Goal: Information Seeking & Learning: Learn about a topic

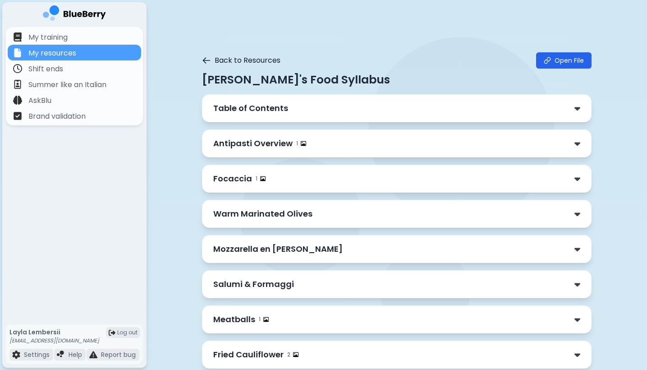
click at [207, 61] on icon at bounding box center [206, 60] width 9 height 9
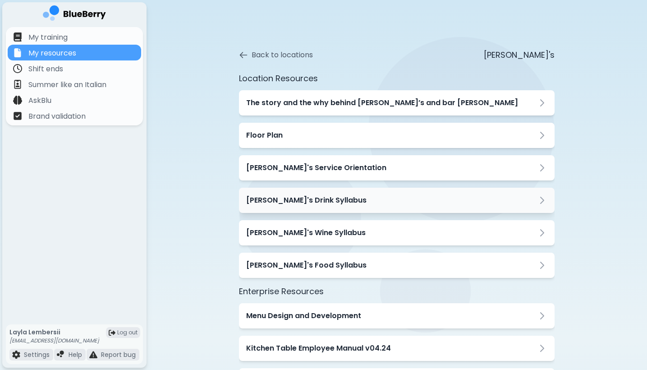
click at [317, 204] on h3 "[PERSON_NAME]'s Drink Syllabus" at bounding box center [306, 200] width 120 height 11
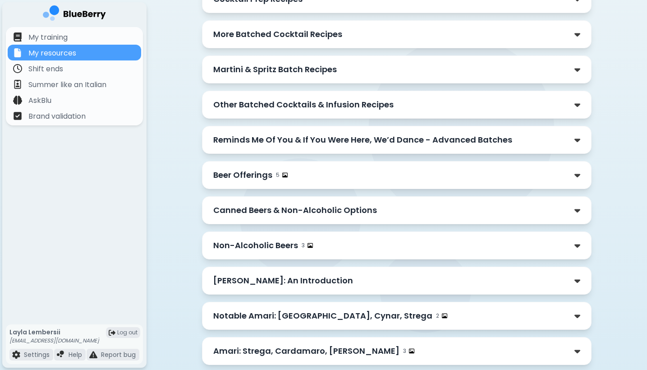
scroll to position [678, 0]
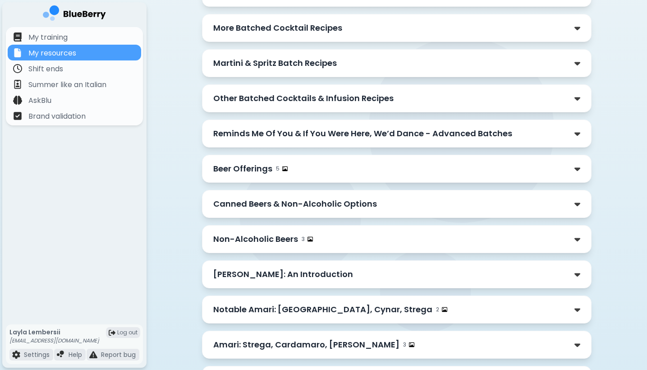
click at [336, 204] on p "Canned Beers & Non-Alcoholic Options" at bounding box center [295, 204] width 164 height 13
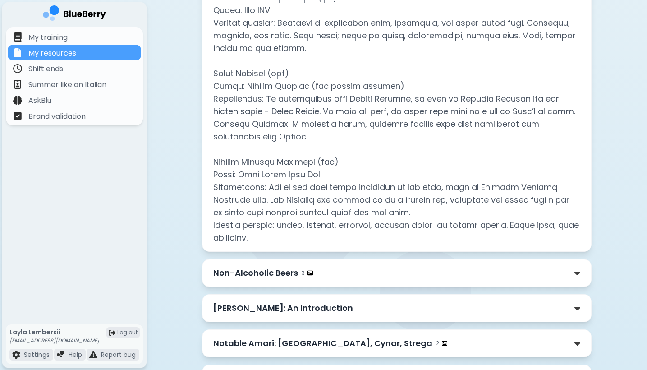
scroll to position [1158, 0]
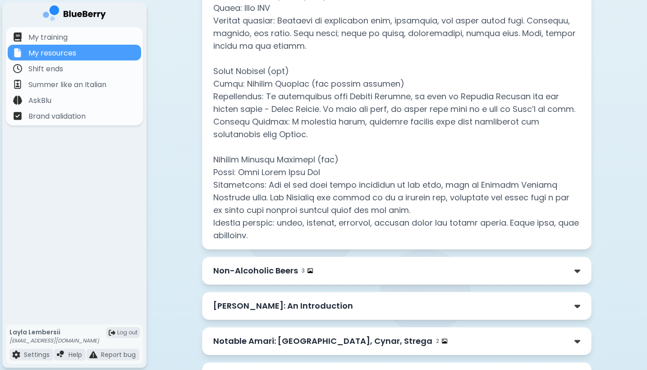
click at [331, 266] on div "Non-Alcoholic Beers 3" at bounding box center [396, 270] width 367 height 13
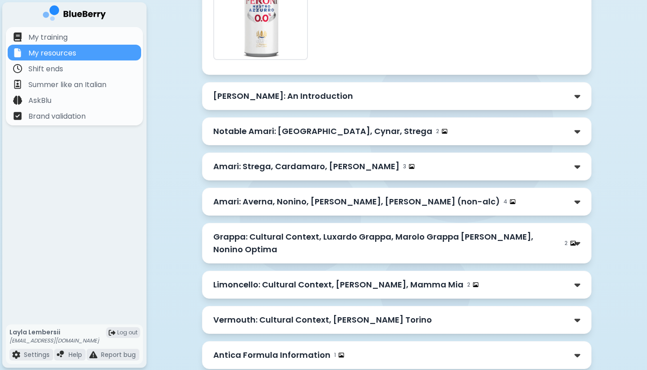
scroll to position [1927, 0]
click at [266, 196] on p "Amari: Averna, Nonino, [PERSON_NAME], [PERSON_NAME] (non-alc)" at bounding box center [356, 202] width 287 height 13
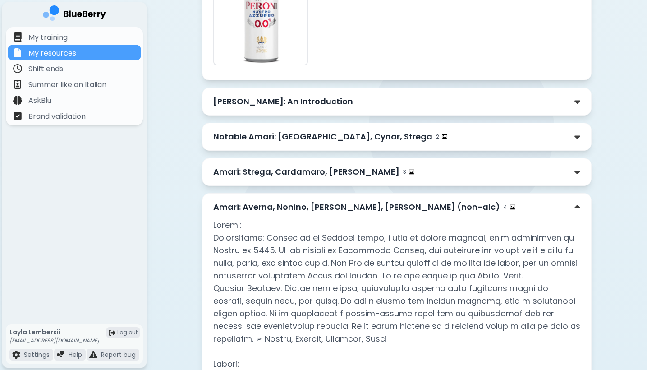
scroll to position [1921, 0]
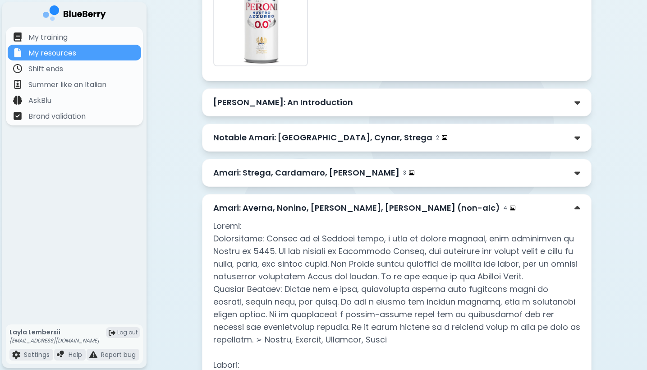
click at [295, 202] on p "Amari: Averna, Nonino, [PERSON_NAME], [PERSON_NAME] (non-alc)" at bounding box center [356, 208] width 287 height 13
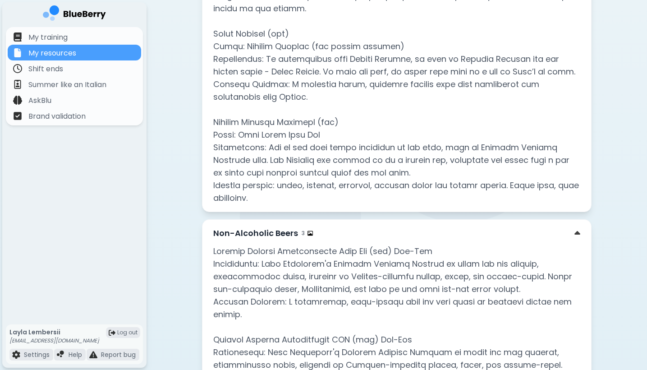
scroll to position [1188, 0]
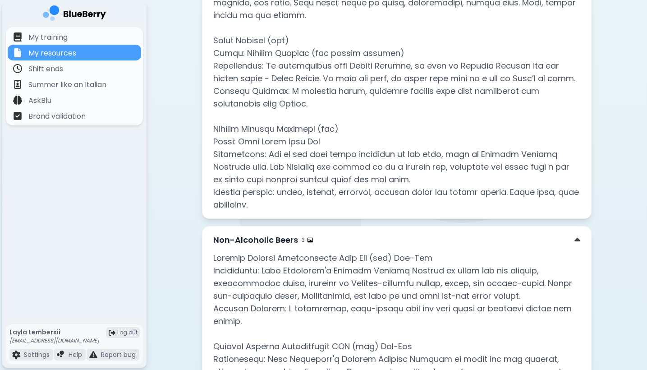
click at [288, 238] on p "Non-Alcoholic Beers" at bounding box center [255, 240] width 85 height 13
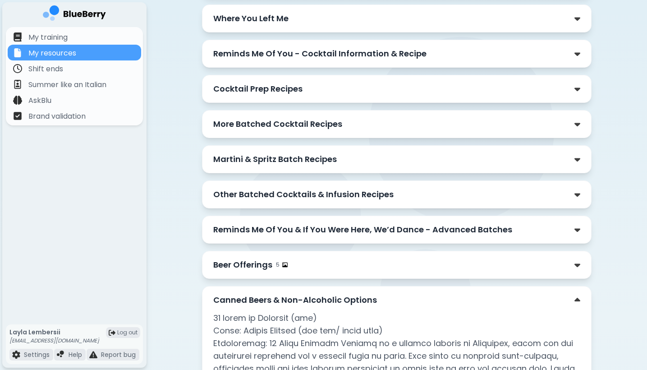
scroll to position [578, 0]
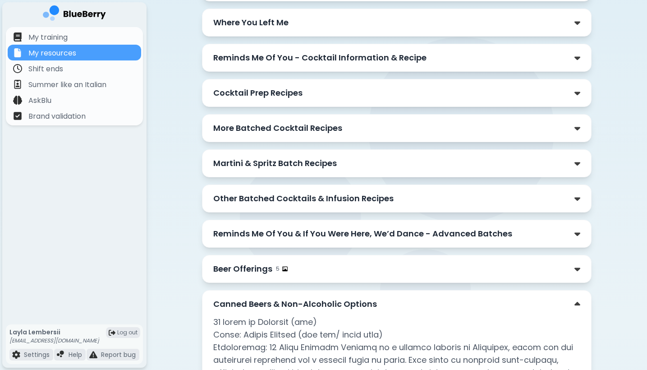
click at [359, 304] on p "Canned Beers & Non-Alcoholic Options" at bounding box center [295, 304] width 164 height 13
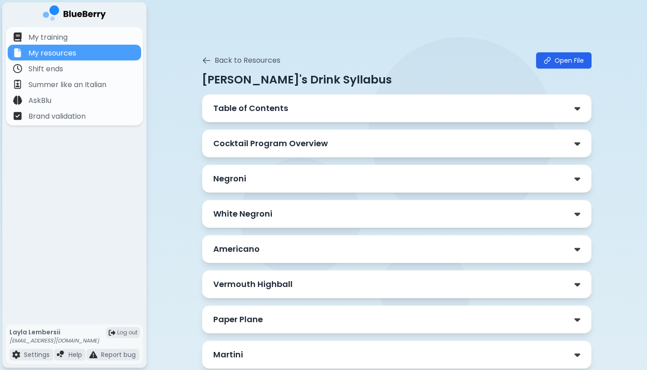
scroll to position [0, 0]
click at [208, 60] on icon at bounding box center [206, 60] width 7 height 5
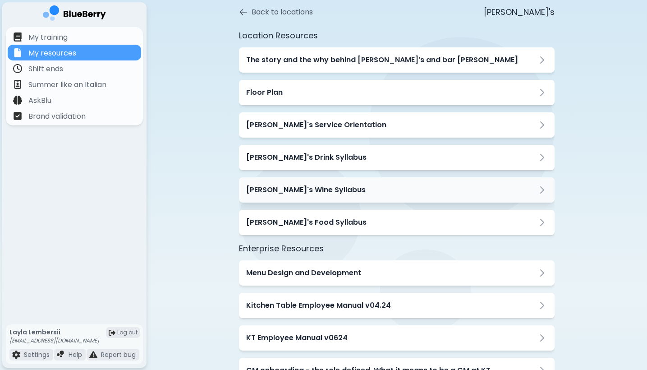
scroll to position [43, 0]
click at [293, 218] on h3 "[PERSON_NAME]'s Food Syllabus" at bounding box center [306, 222] width 120 height 11
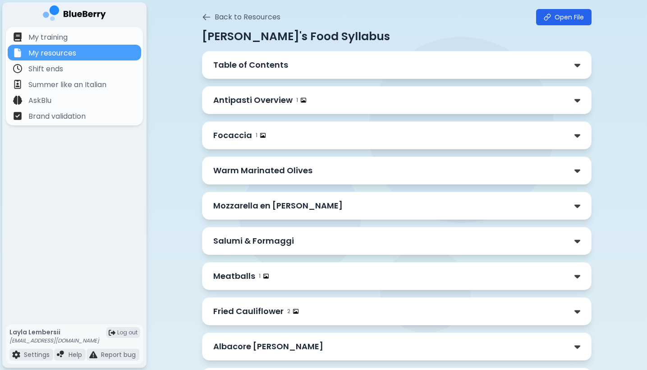
click at [316, 98] on div "Antipasti Overview 1" at bounding box center [396, 100] width 367 height 13
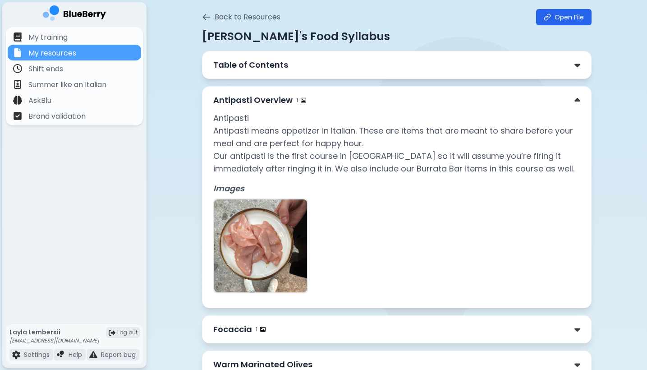
click at [316, 98] on div "Antipasti Overview 1" at bounding box center [396, 100] width 367 height 13
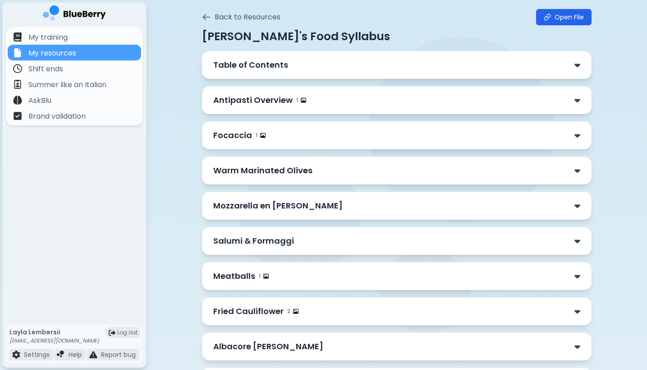
click at [322, 104] on div "Antipasti Overview 1" at bounding box center [396, 100] width 367 height 13
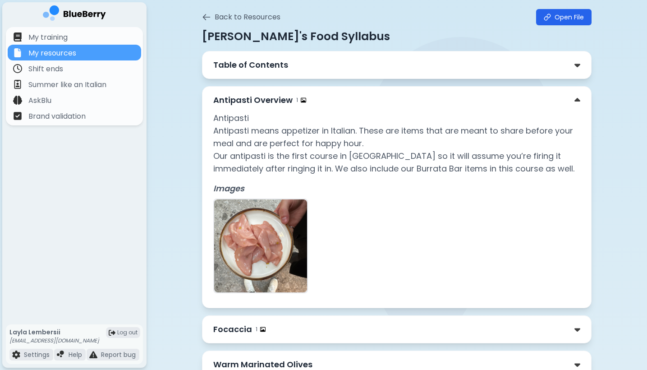
click at [322, 104] on div "Antipasti Overview 1" at bounding box center [396, 100] width 367 height 13
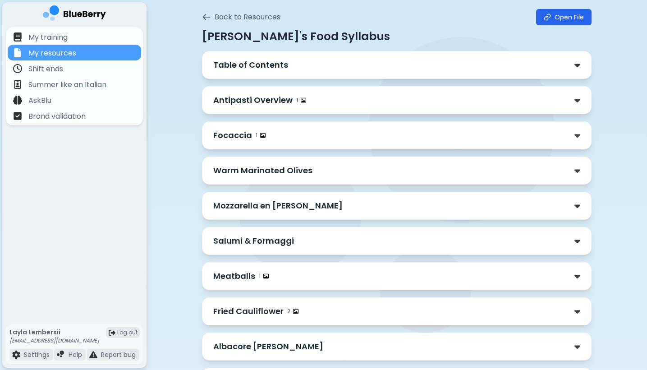
click at [307, 140] on div "Focaccia 1" at bounding box center [396, 135] width 367 height 13
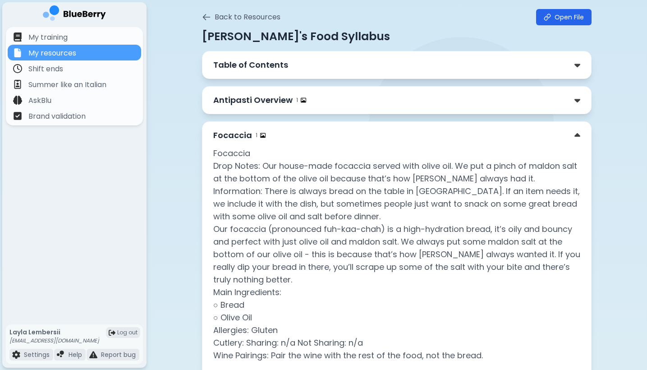
click at [307, 140] on div "Focaccia 1" at bounding box center [396, 135] width 367 height 13
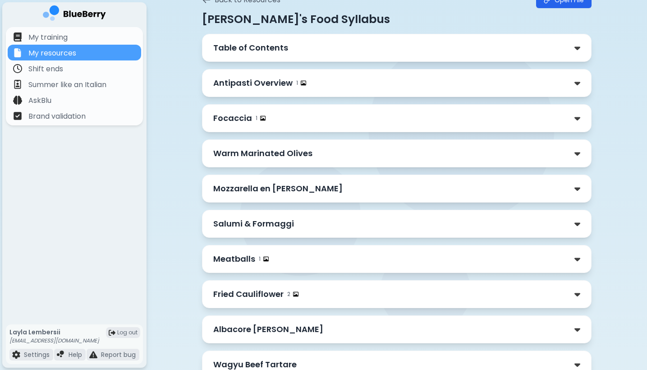
scroll to position [64, 0]
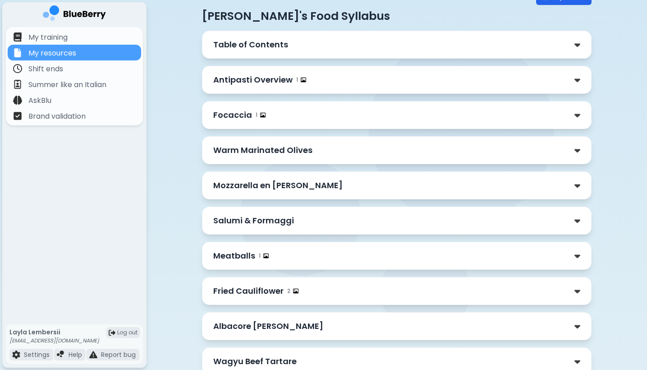
click at [308, 151] on p "Warm Marinated Olives" at bounding box center [262, 150] width 99 height 13
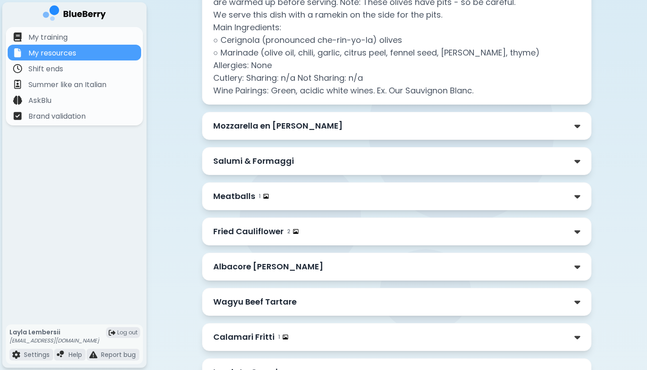
scroll to position [292, 0]
click at [480, 125] on div "Mozzarella en [PERSON_NAME]" at bounding box center [396, 126] width 367 height 13
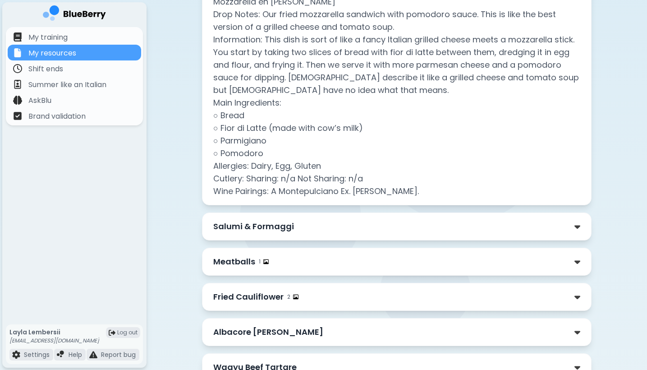
scroll to position [434, 0]
click at [498, 217] on div "Salumi & Formaggi" at bounding box center [397, 227] width 390 height 28
click at [497, 227] on div "Salumi & Formaggi" at bounding box center [396, 227] width 367 height 13
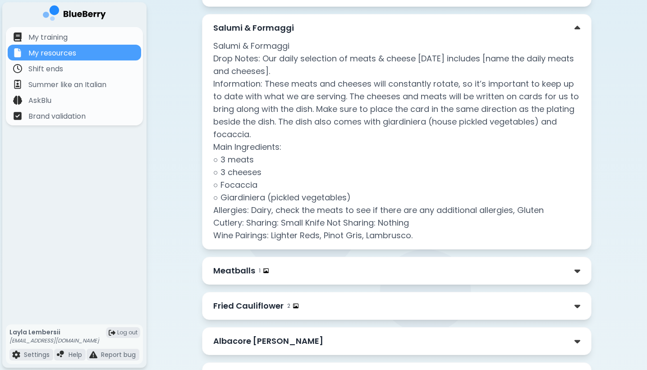
scroll to position [631, 0]
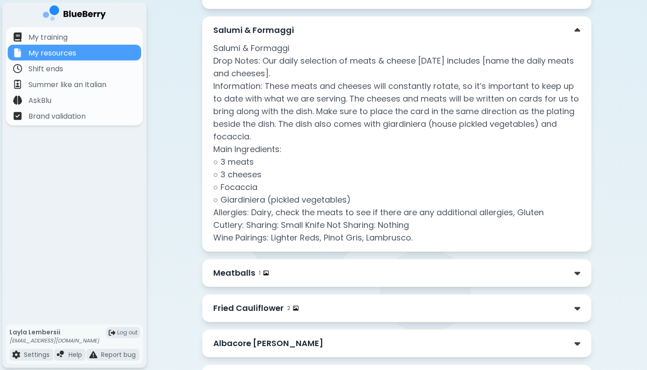
click at [568, 33] on div "Salumi & Formaggi" at bounding box center [396, 30] width 367 height 13
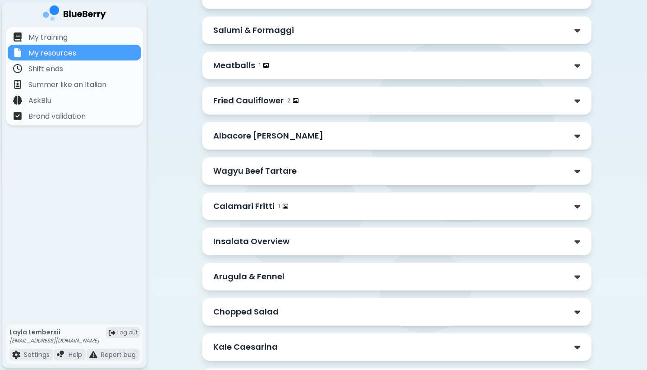
click at [517, 67] on div "Meatballs 1" at bounding box center [396, 65] width 367 height 13
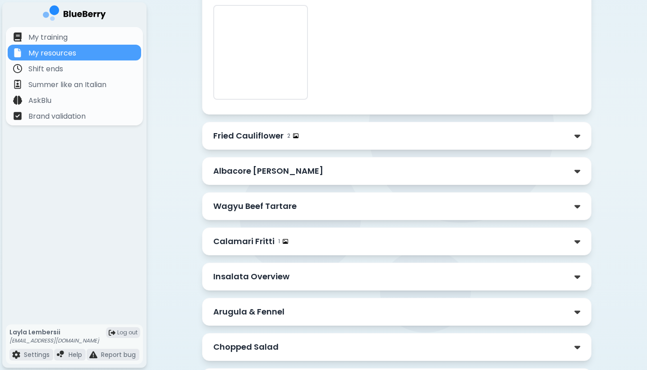
scroll to position [943, 0]
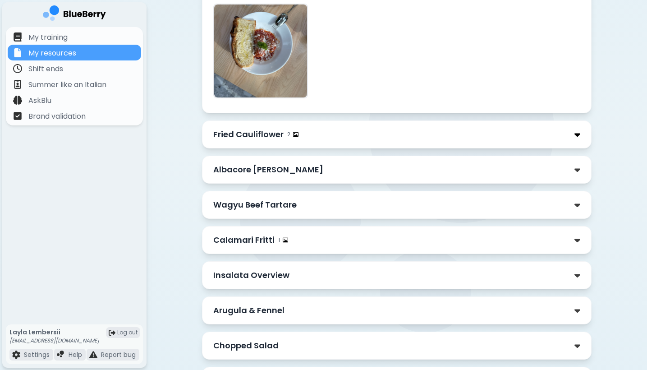
click at [580, 138] on img at bounding box center [578, 134] width 6 height 9
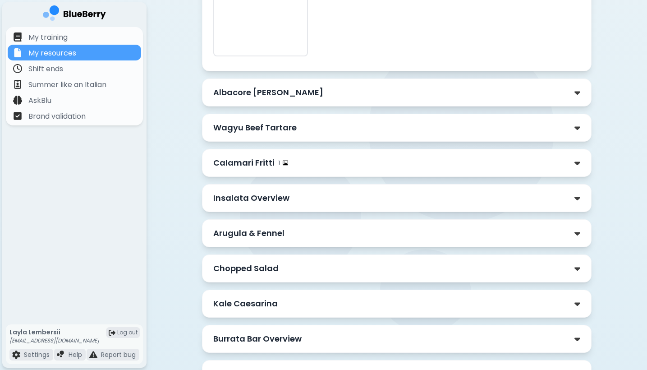
scroll to position [1423, 0]
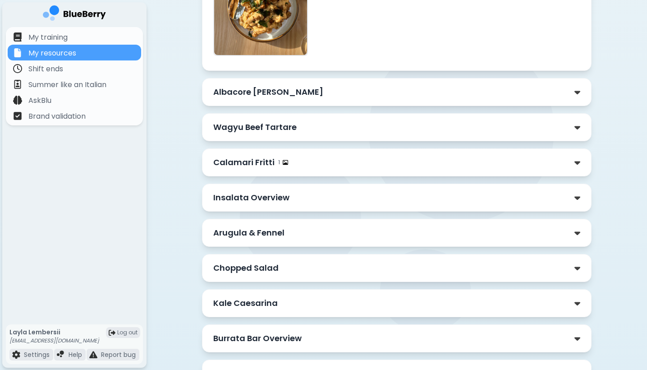
click at [501, 95] on div "Albacore [PERSON_NAME]" at bounding box center [396, 92] width 367 height 13
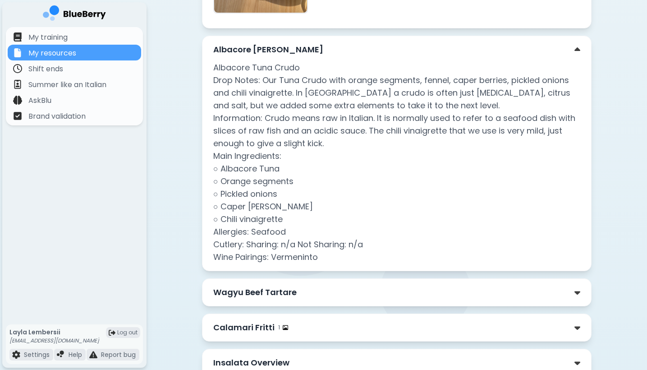
scroll to position [1464, 0]
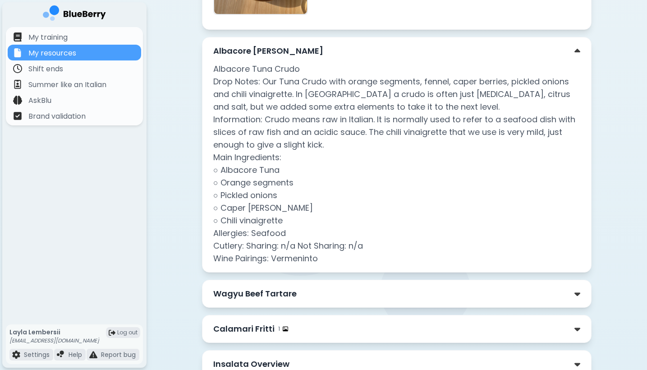
click at [538, 54] on div "Albacore [PERSON_NAME]" at bounding box center [396, 51] width 367 height 13
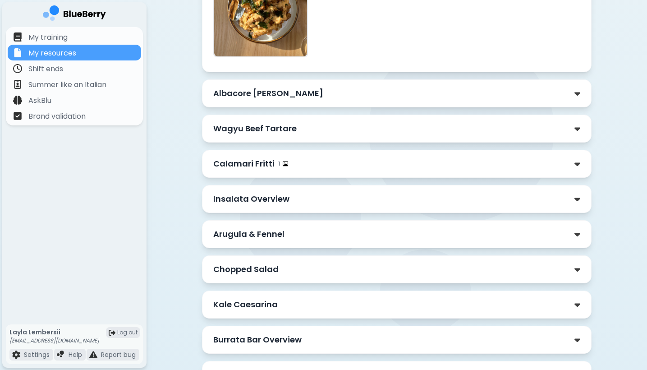
scroll to position [1420, 0]
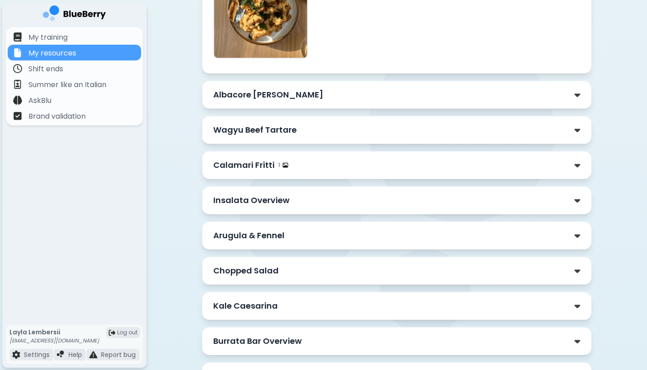
click at [434, 134] on div "Wagyu Beef Tartare" at bounding box center [396, 130] width 367 height 13
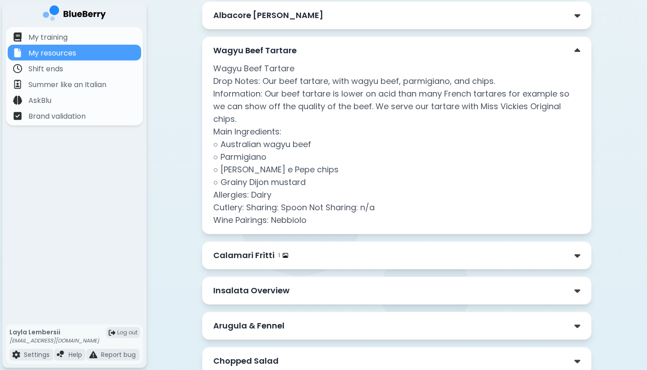
scroll to position [1502, 0]
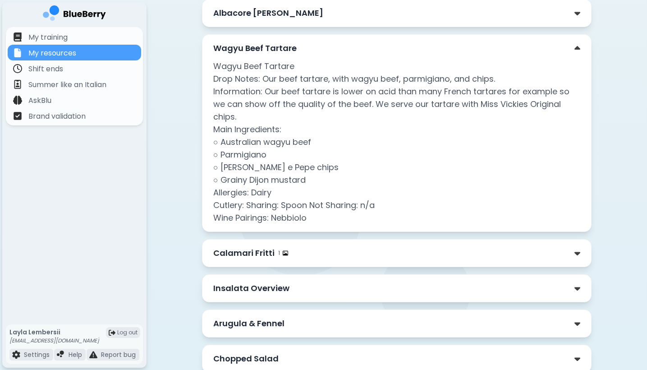
click at [559, 253] on div "Calamari Fritti 1" at bounding box center [396, 253] width 367 height 13
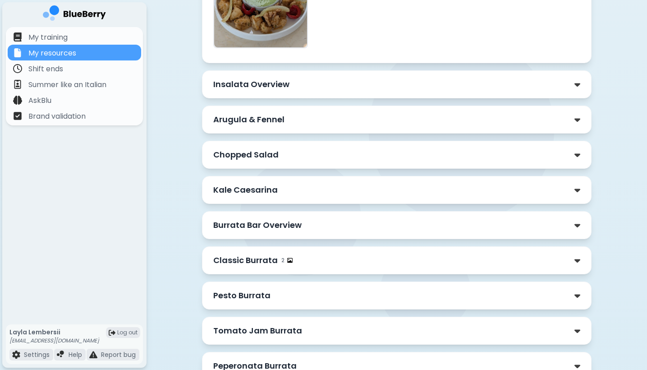
scroll to position [2002, 0]
click at [492, 82] on div "Insalata Overview" at bounding box center [396, 83] width 367 height 13
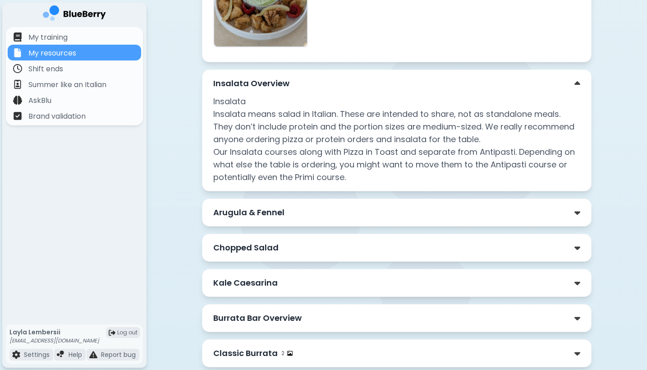
click at [492, 82] on div "Insalata Overview" at bounding box center [396, 83] width 367 height 13
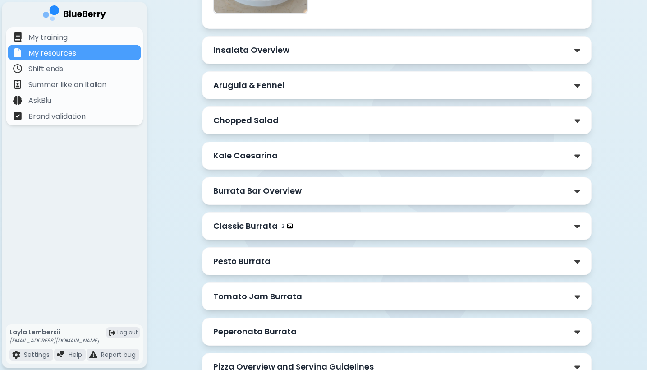
scroll to position [2040, 0]
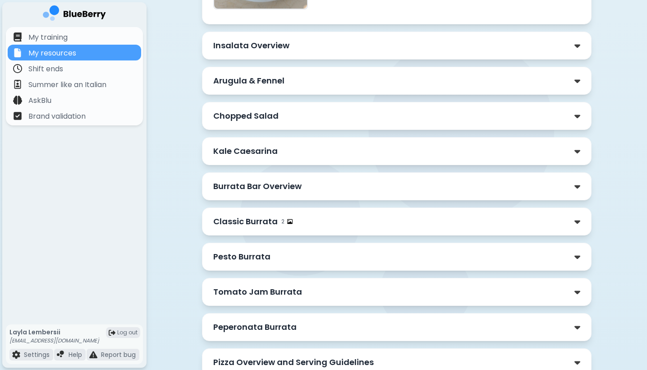
click at [392, 337] on div "Peperonata Burrata" at bounding box center [397, 327] width 390 height 28
click at [384, 324] on div "Peperonata Burrata" at bounding box center [396, 327] width 367 height 13
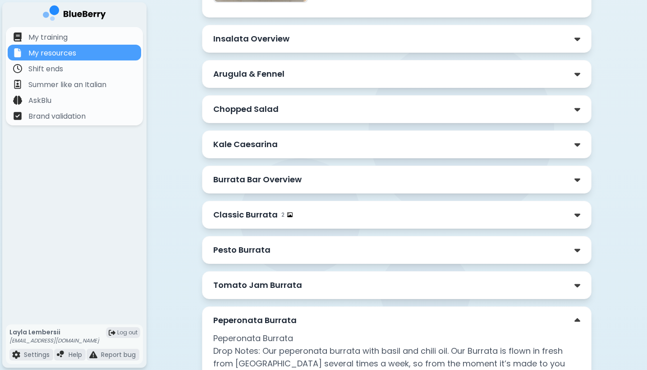
scroll to position [2044, 0]
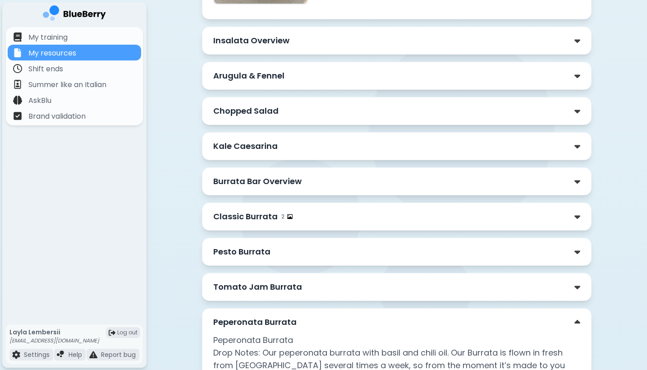
click at [361, 87] on div "Arugula & Fennel" at bounding box center [397, 76] width 390 height 28
click at [358, 77] on div "Arugula & Fennel" at bounding box center [396, 75] width 367 height 13
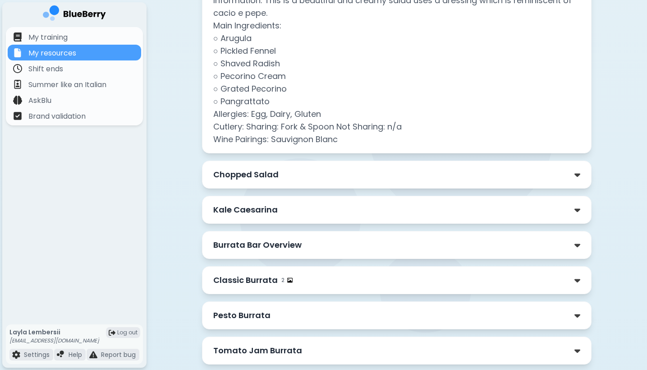
scroll to position [2175, 0]
click at [415, 182] on div "Chopped Salad" at bounding box center [397, 175] width 390 height 28
click at [396, 175] on div "Chopped Salad" at bounding box center [396, 175] width 367 height 13
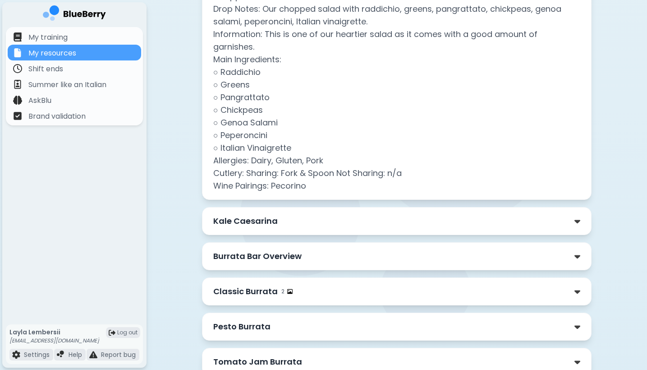
scroll to position [2380, 0]
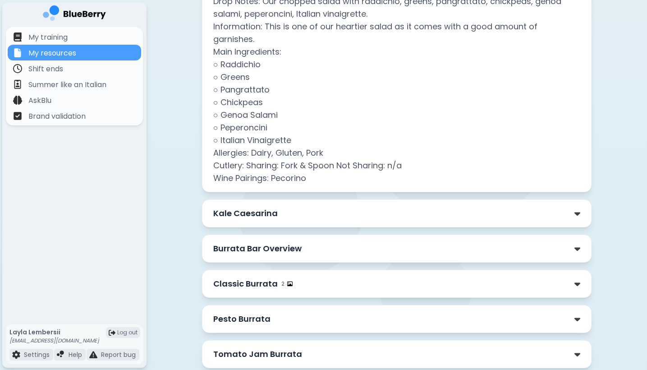
click at [249, 207] on p "Kale Caesarina" at bounding box center [245, 213] width 65 height 13
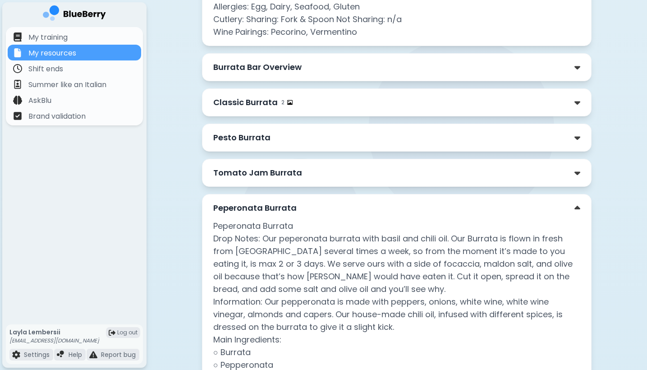
scroll to position [2705, 0]
click at [249, 203] on div "Peperonata Burrata Peperonata Burrata Drop Notes: Our peperonata burrata with b…" at bounding box center [397, 324] width 390 height 261
click at [245, 202] on p "Peperonata Burrata" at bounding box center [254, 208] width 83 height 13
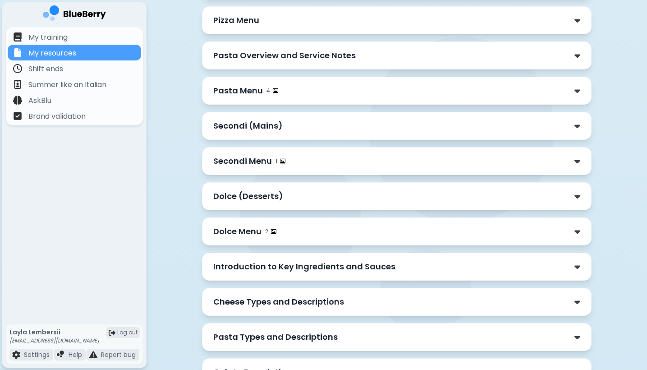
scroll to position [2958, 0]
